Goal: Find specific page/section: Find specific page/section

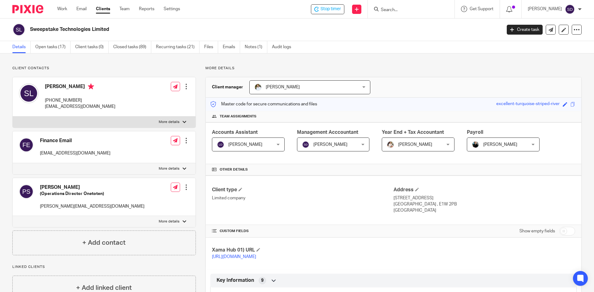
click at [97, 28] on h2 "Sweepstake Technologies Limited" at bounding box center [217, 29] width 374 height 6
click at [64, 6] on link "Work" at bounding box center [62, 9] width 10 height 6
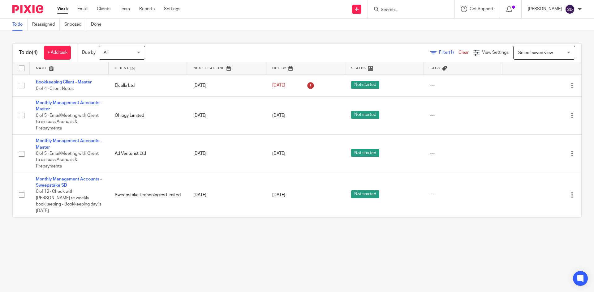
drag, startPoint x: 0, startPoint y: 0, endPoint x: 404, endPoint y: 6, distance: 404.1
click at [404, 6] on form at bounding box center [413, 9] width 66 height 8
click at [406, 7] on form at bounding box center [413, 9] width 66 height 8
paste input "Elcella"
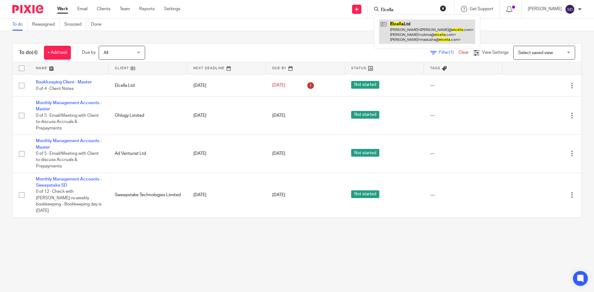
type input "Elcella"
click at [422, 32] on link at bounding box center [427, 31] width 96 height 24
